Goal: Navigation & Orientation: Find specific page/section

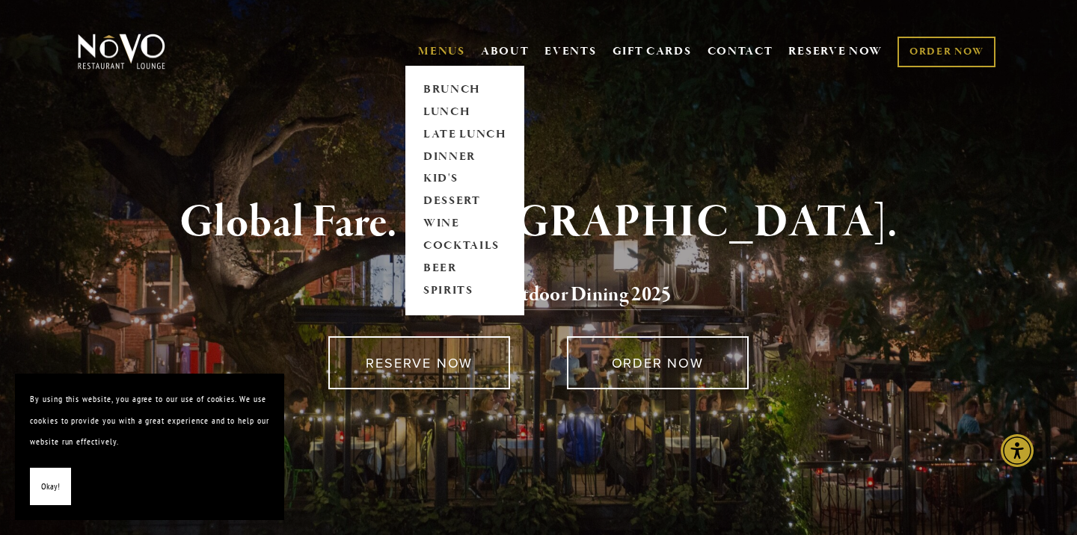
click at [431, 52] on link "MENUS" at bounding box center [441, 51] width 47 height 15
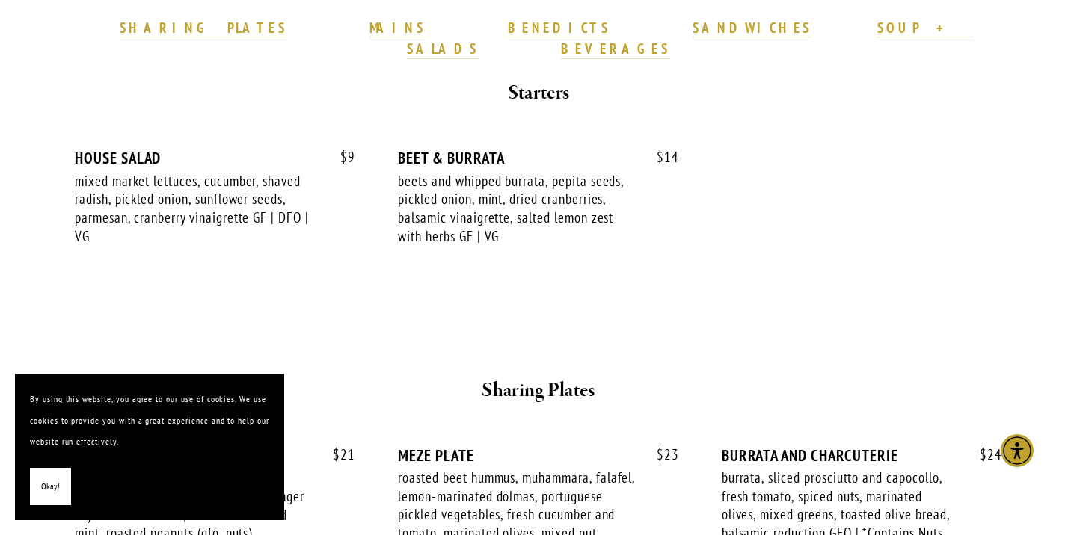
scroll to position [487, 0]
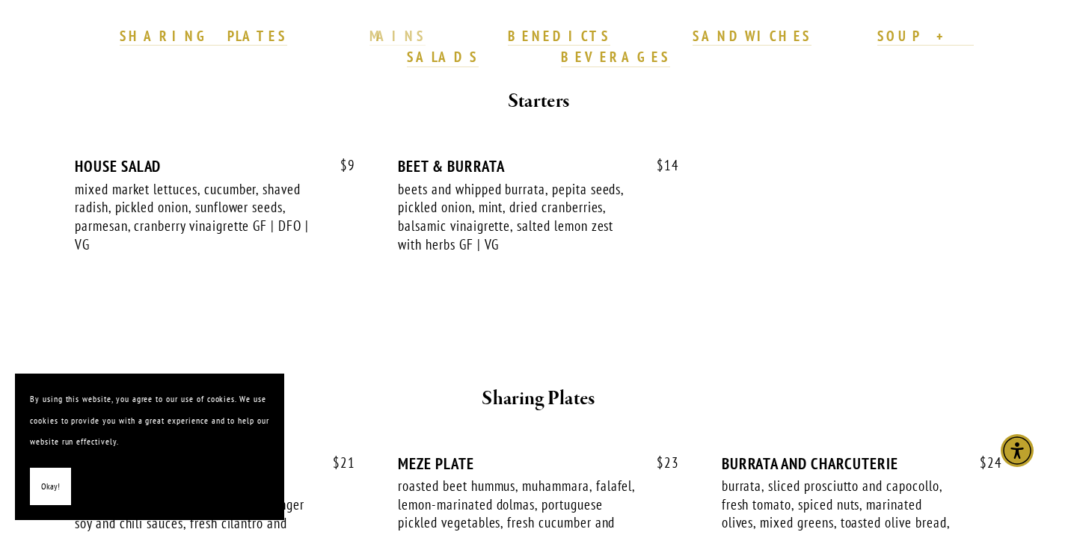
click at [399, 38] on strong "MAINS" at bounding box center [397, 36] width 56 height 18
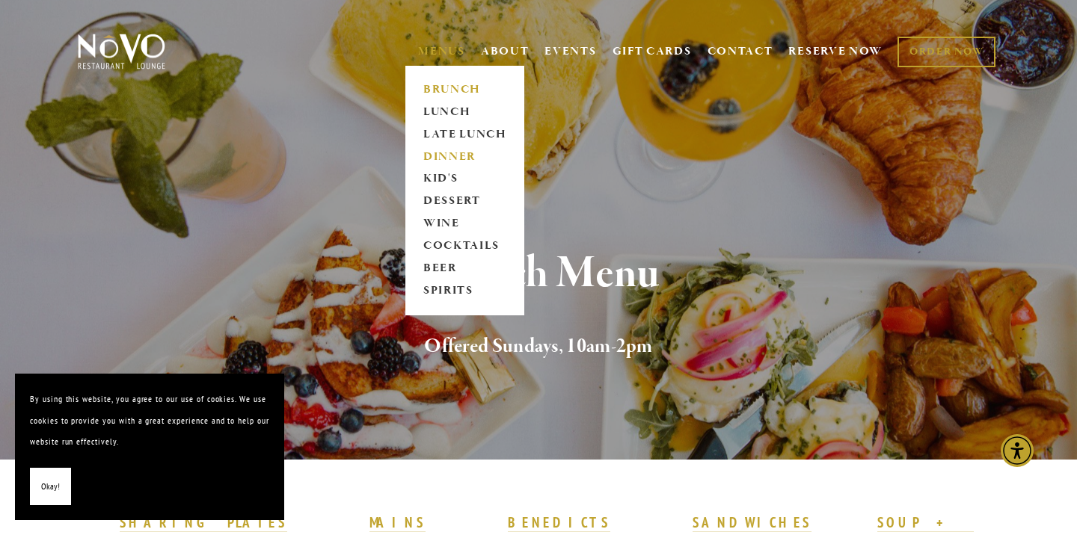
click at [438, 161] on link "DINNER" at bounding box center [464, 157] width 93 height 22
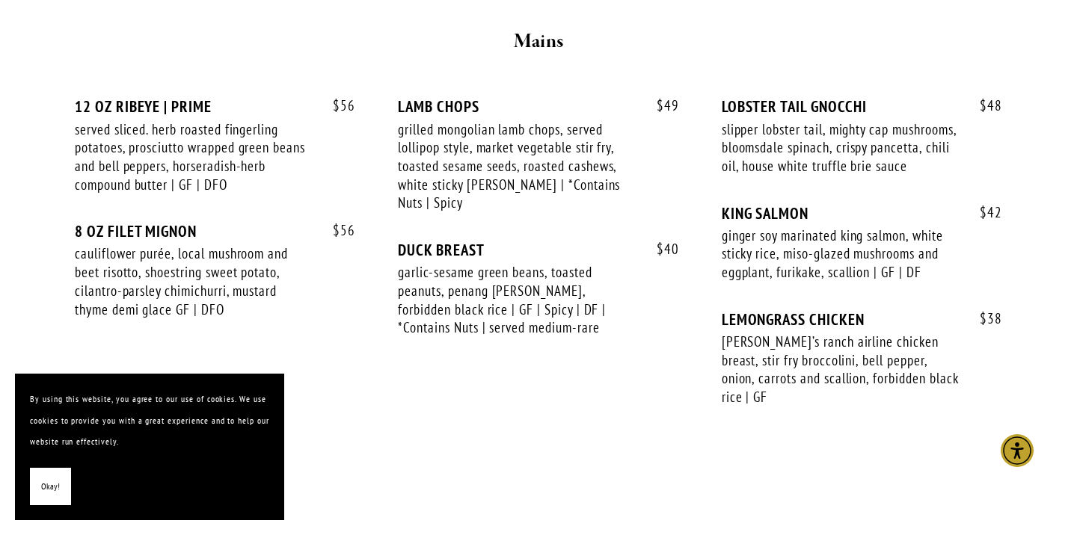
scroll to position [2534, 0]
